Goal: Check status: Check status

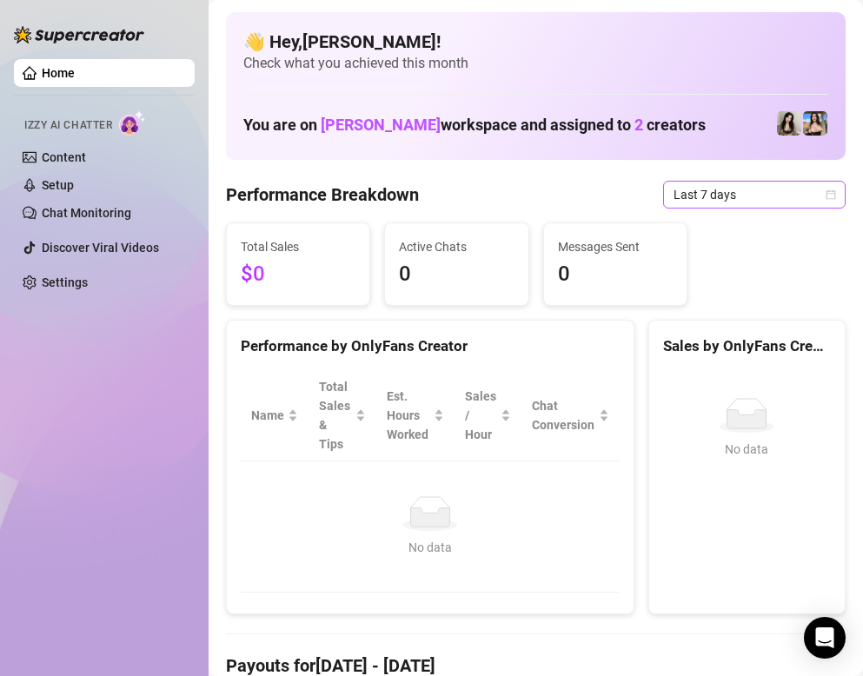
click at [707, 189] on span "Last 7 days" at bounding box center [755, 195] width 162 height 26
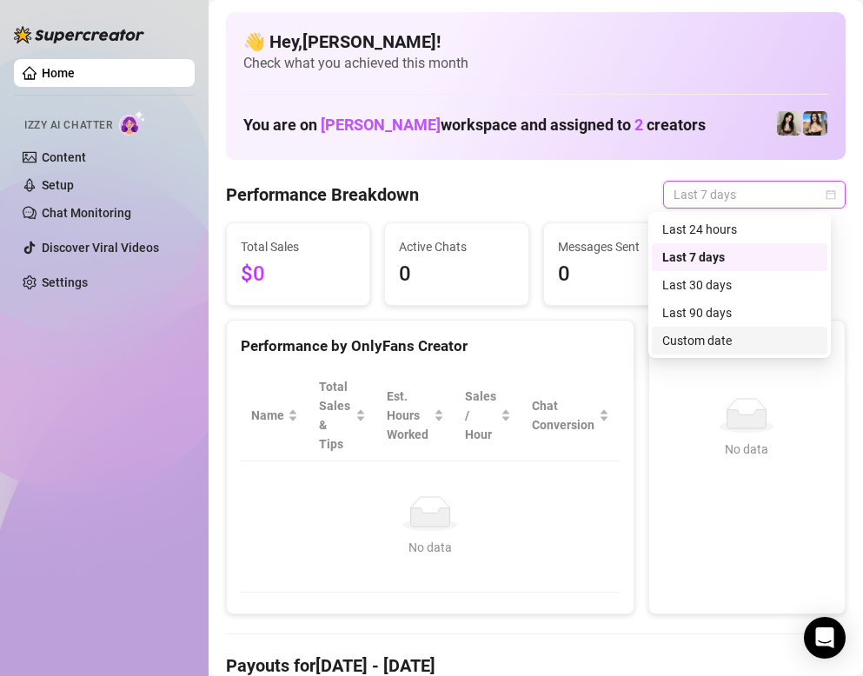
click at [711, 333] on div "Custom date" at bounding box center [739, 340] width 155 height 19
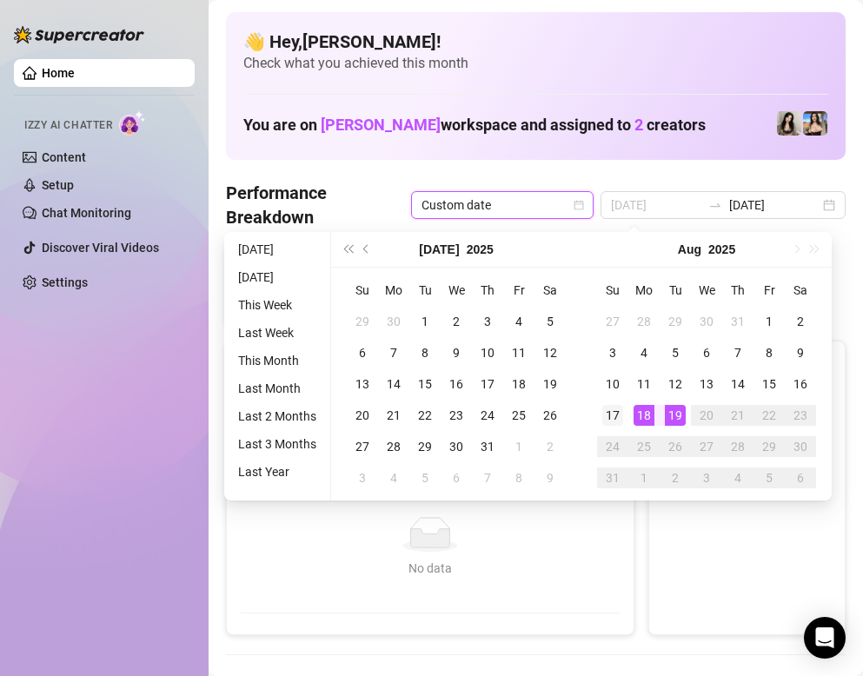
type input "[DATE]"
click at [619, 411] on div "17" at bounding box center [612, 415] width 21 height 21
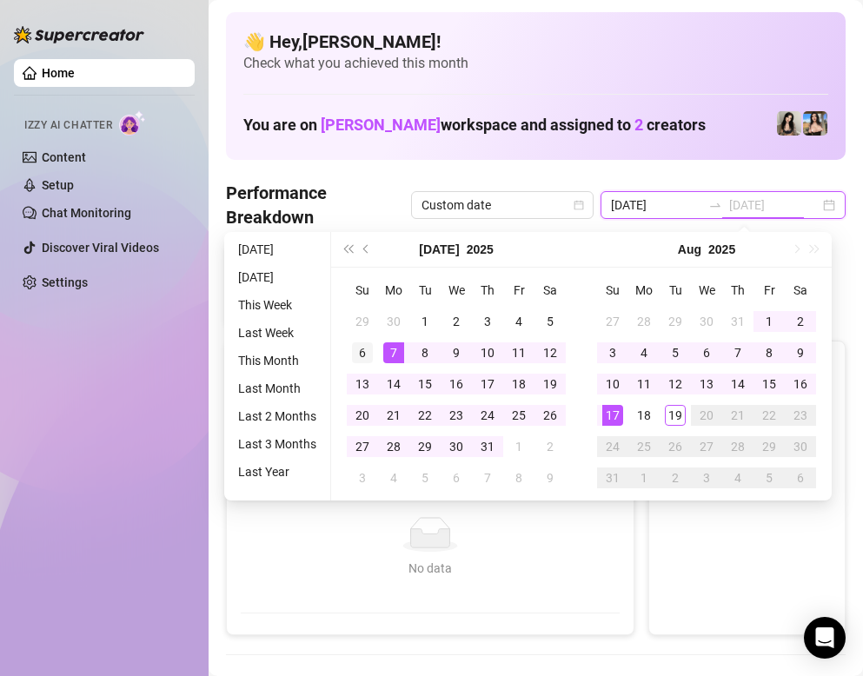
type input "[DATE]"
click at [368, 351] on div "6" at bounding box center [362, 352] width 21 height 21
type input "[DATE]"
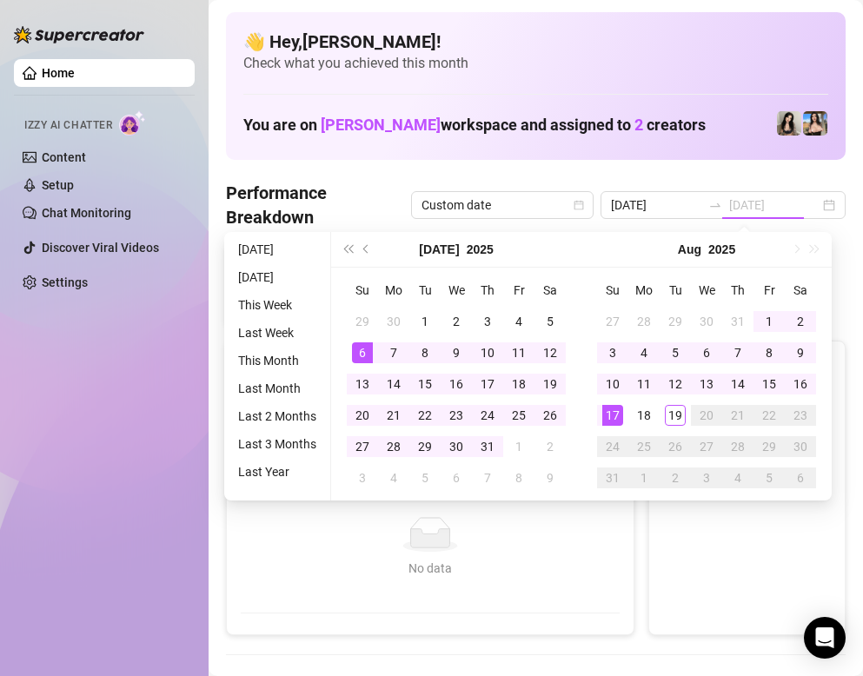
type input "[DATE]"
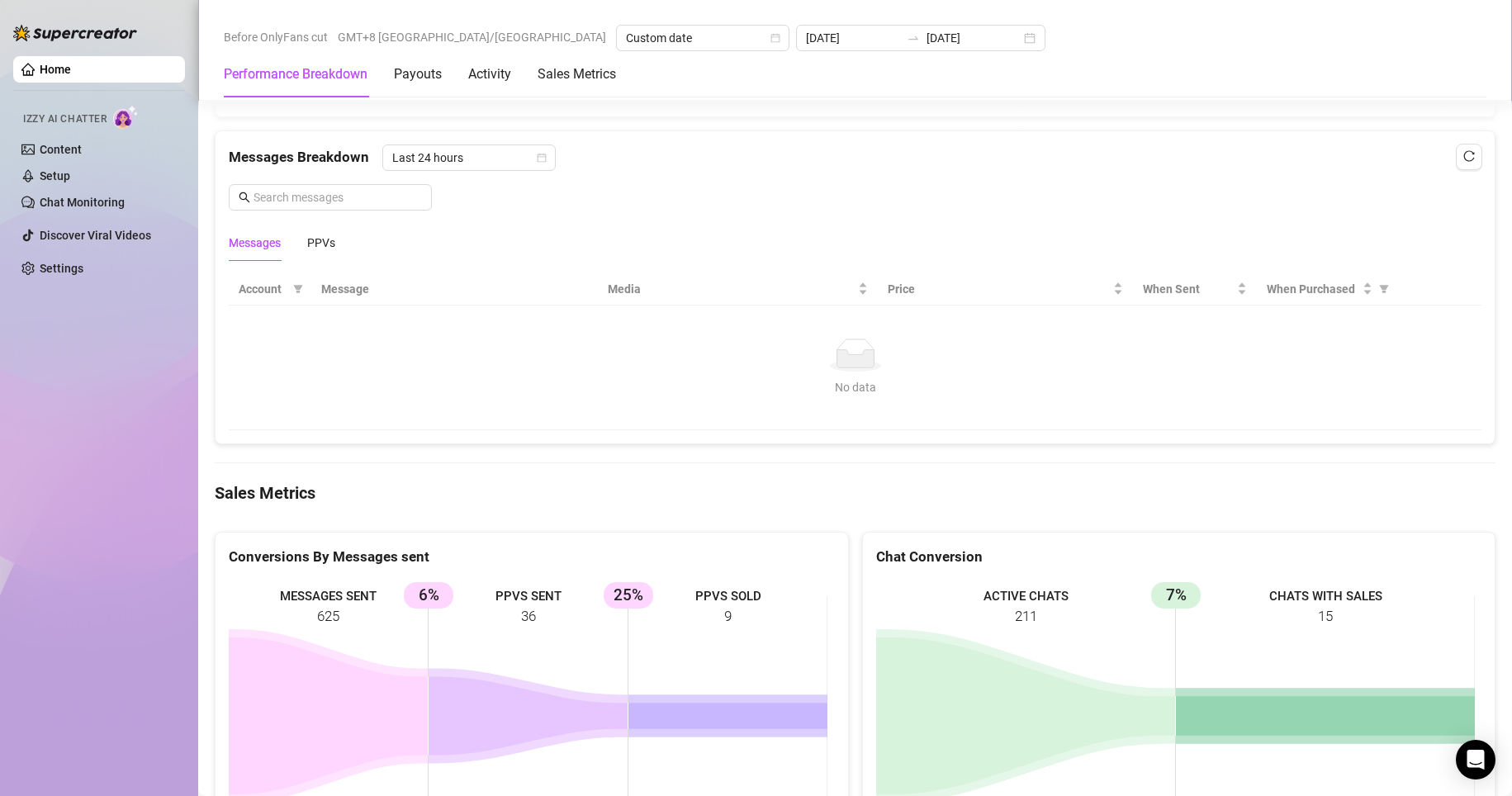
scroll to position [2090, 0]
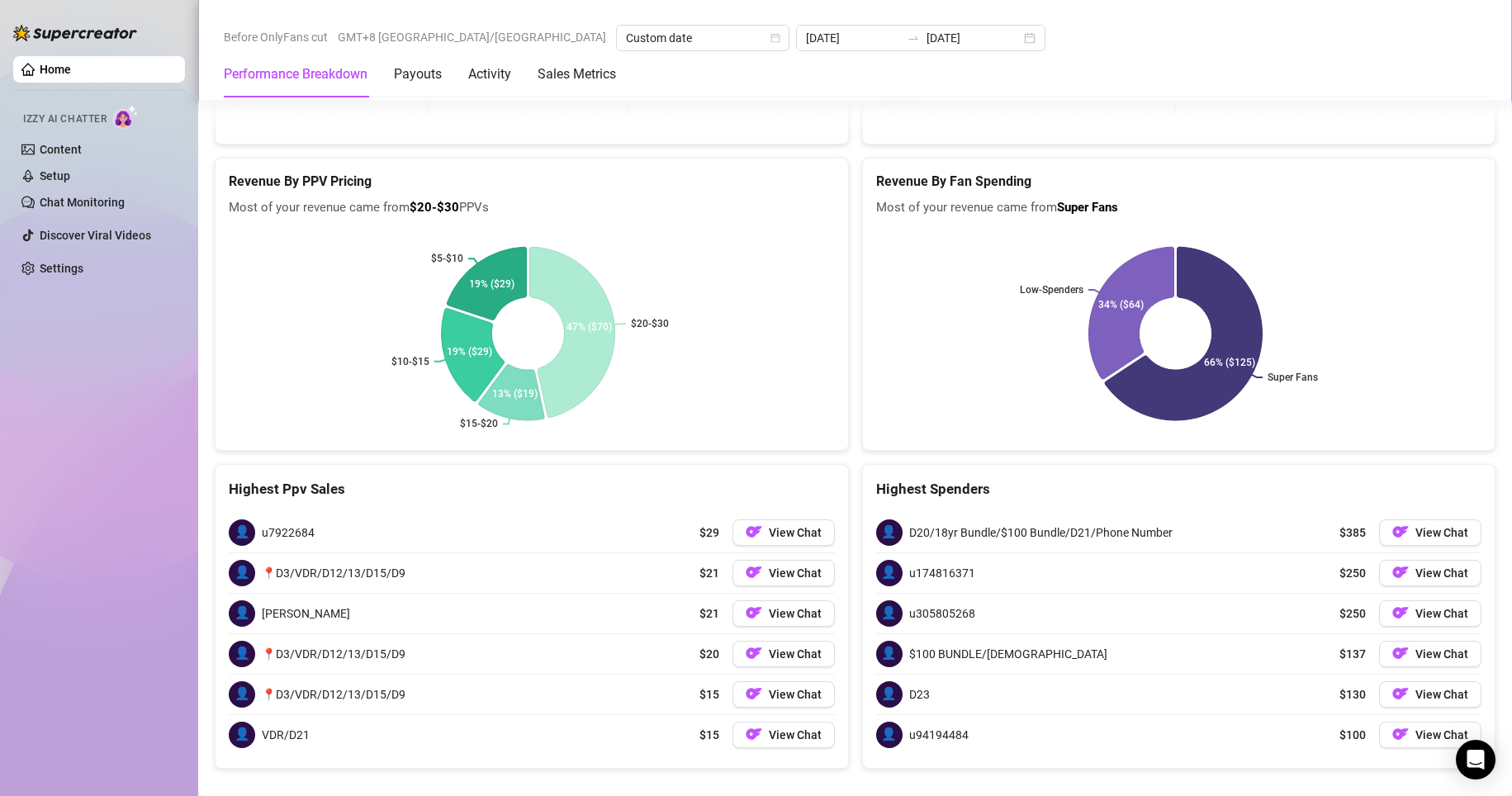
click at [792, 546] on div "👤 u7922684 $29 View Chat" at bounding box center [532, 533] width 606 height 40
click at [791, 540] on button "View Chat" at bounding box center [784, 533] width 103 height 27
